Goal: Information Seeking & Learning: Learn about a topic

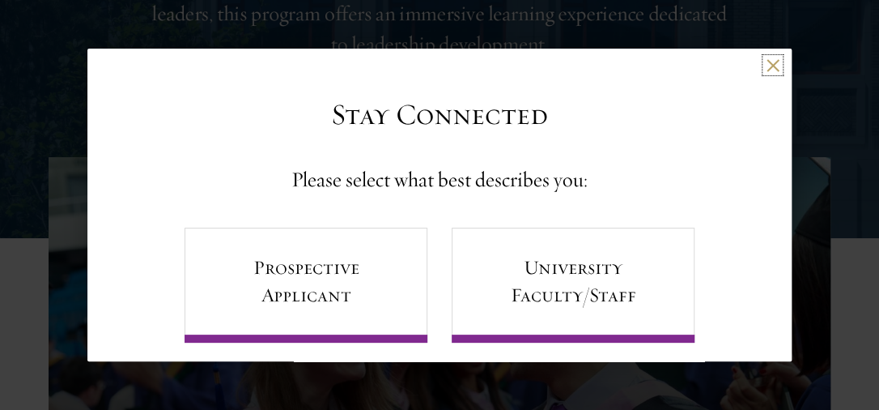
click at [766, 69] on button at bounding box center [773, 65] width 14 height 14
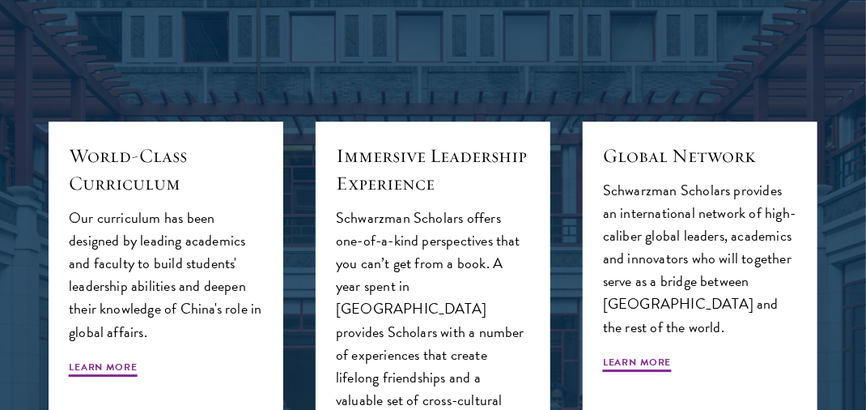
scroll to position [1619, 0]
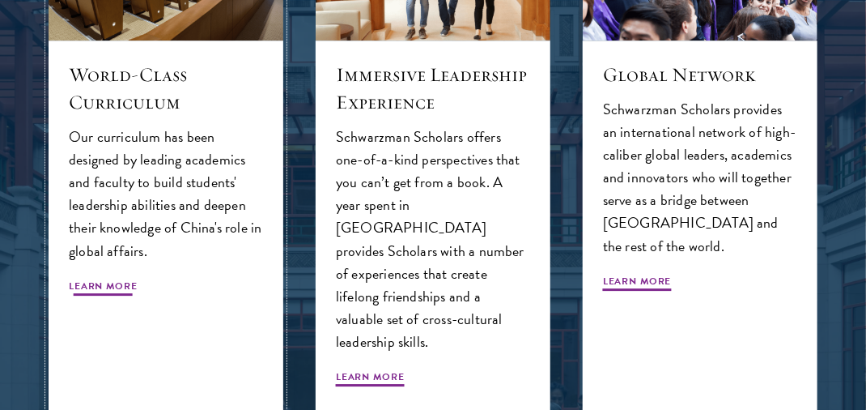
click at [98, 279] on span "Learn More" at bounding box center [103, 287] width 69 height 19
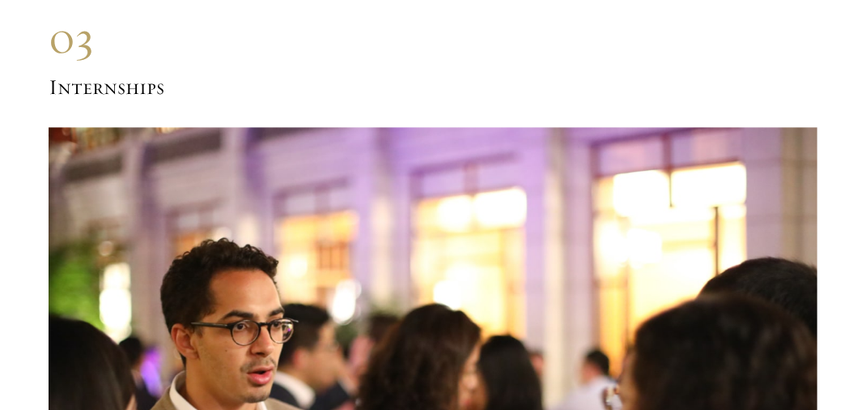
scroll to position [10048, 0]
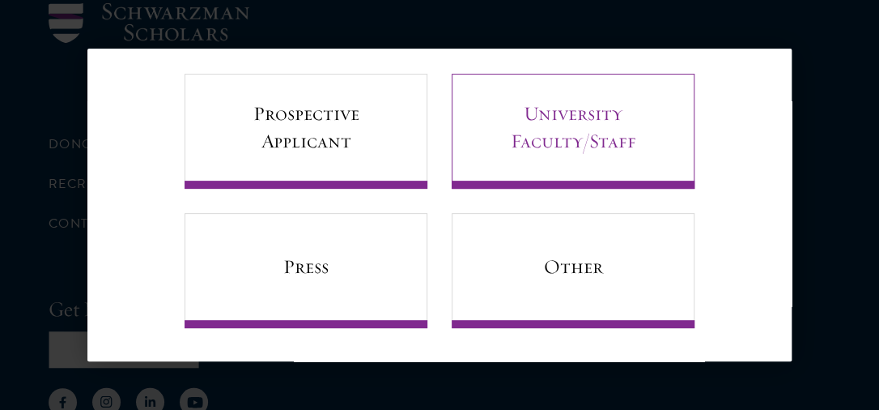
scroll to position [157, 0]
